Goal: Obtain resource: Download file/media

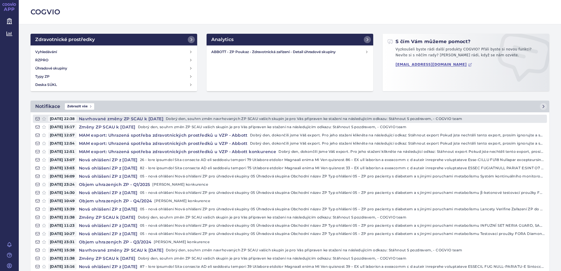
click at [128, 120] on h4 "Navrhované změny ZP SCAU k [DATE]" at bounding box center [121, 119] width 89 height 6
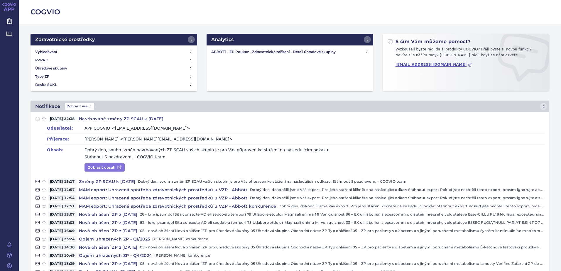
click at [112, 167] on link "Zobrazit obsah" at bounding box center [104, 167] width 40 height 8
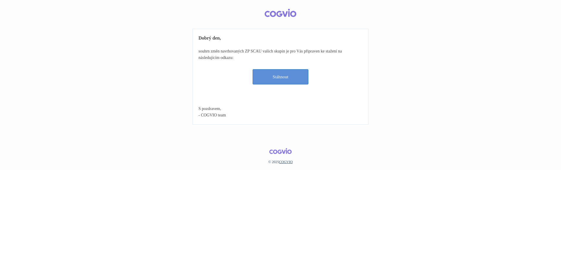
click at [278, 73] on link "Stáhnout" at bounding box center [281, 76] width 56 height 15
